Goal: Information Seeking & Learning: Learn about a topic

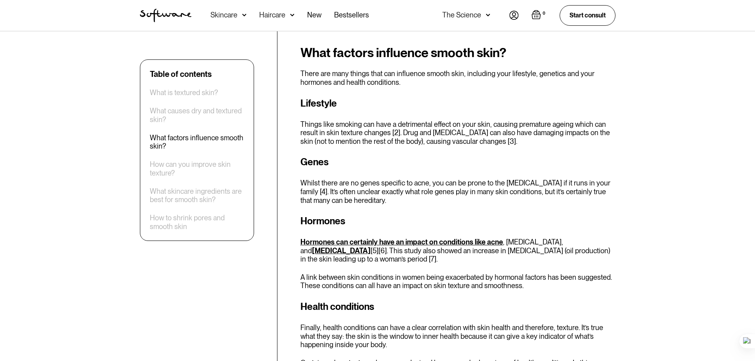
scroll to position [987, 0]
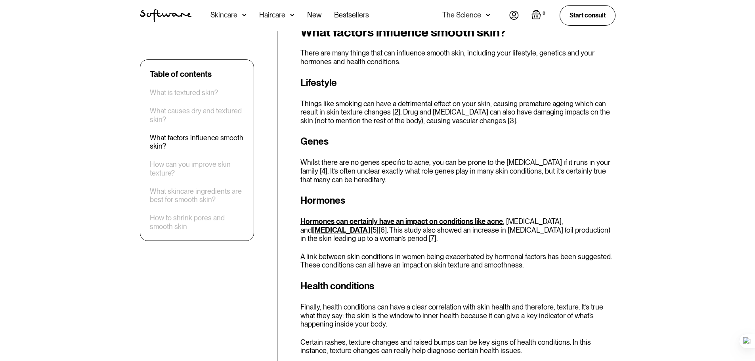
click at [370, 226] on link "[MEDICAL_DATA]" at bounding box center [341, 230] width 59 height 8
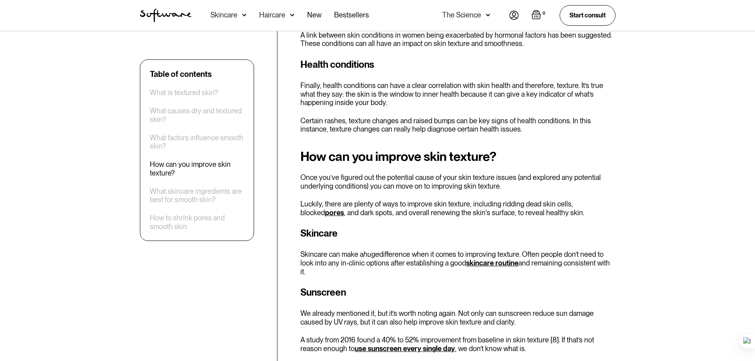
scroll to position [1209, 0]
drag, startPoint x: 400, startPoint y: 188, endPoint x: 485, endPoint y: 192, distance: 84.9
click at [485, 249] on p "Skincare can make a huge difference when it comes to improving texture. Often p…" at bounding box center [457, 262] width 315 height 26
drag, startPoint x: 528, startPoint y: 189, endPoint x: 553, endPoint y: 193, distance: 25.3
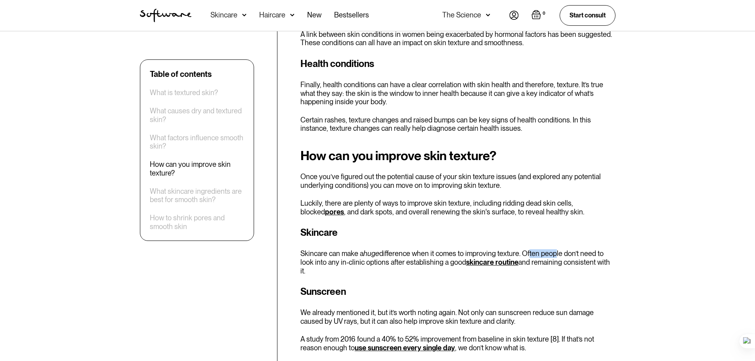
click at [553, 249] on p "Skincare can make a huge difference when it comes to improving texture. Often p…" at bounding box center [457, 262] width 315 height 26
drag, startPoint x: 445, startPoint y: 201, endPoint x: 524, endPoint y: 199, distance: 79.7
click at [524, 249] on p "Skincare can make a huge difference when it comes to improving texture. Often p…" at bounding box center [457, 262] width 315 height 26
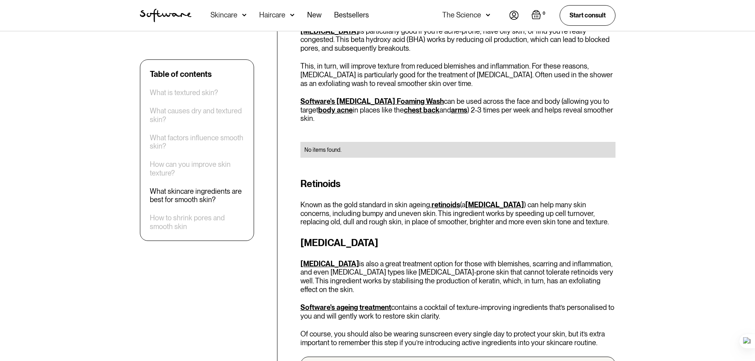
scroll to position [1944, 0]
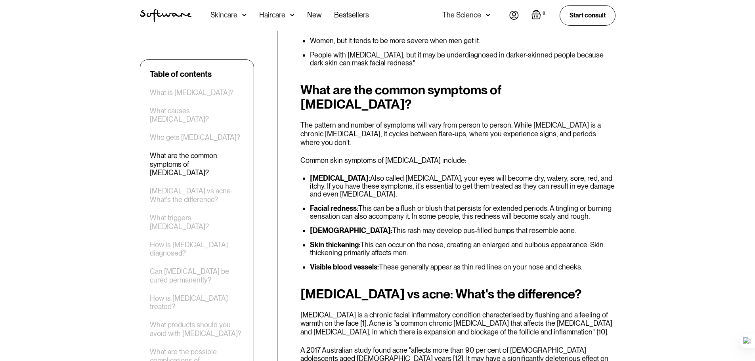
scroll to position [1244, 0]
